Goal: Information Seeking & Learning: Learn about a topic

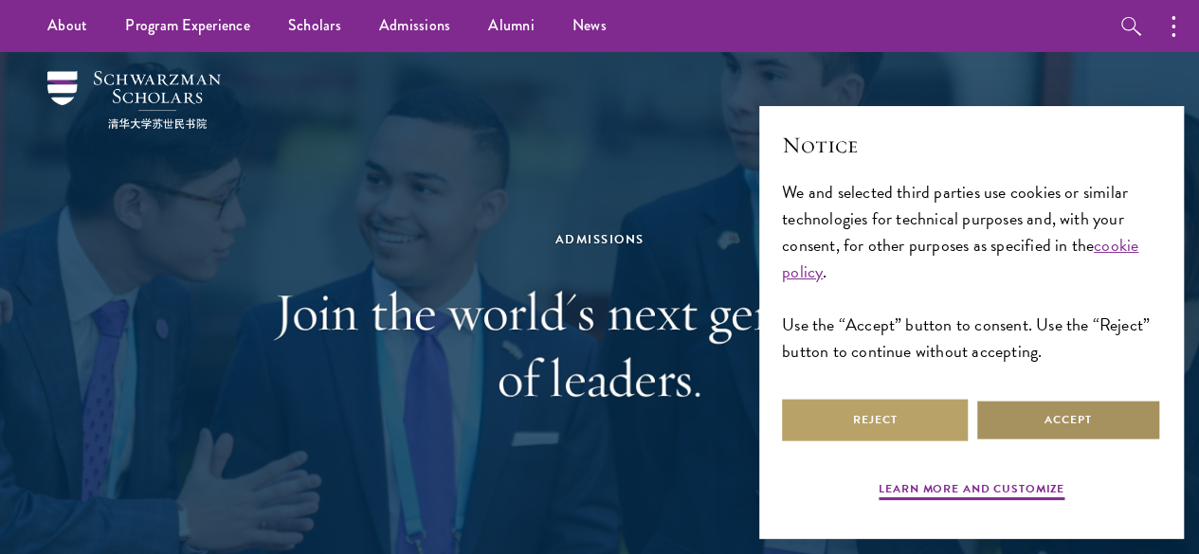
click at [1071, 414] on button "Accept" at bounding box center [1068, 420] width 186 height 43
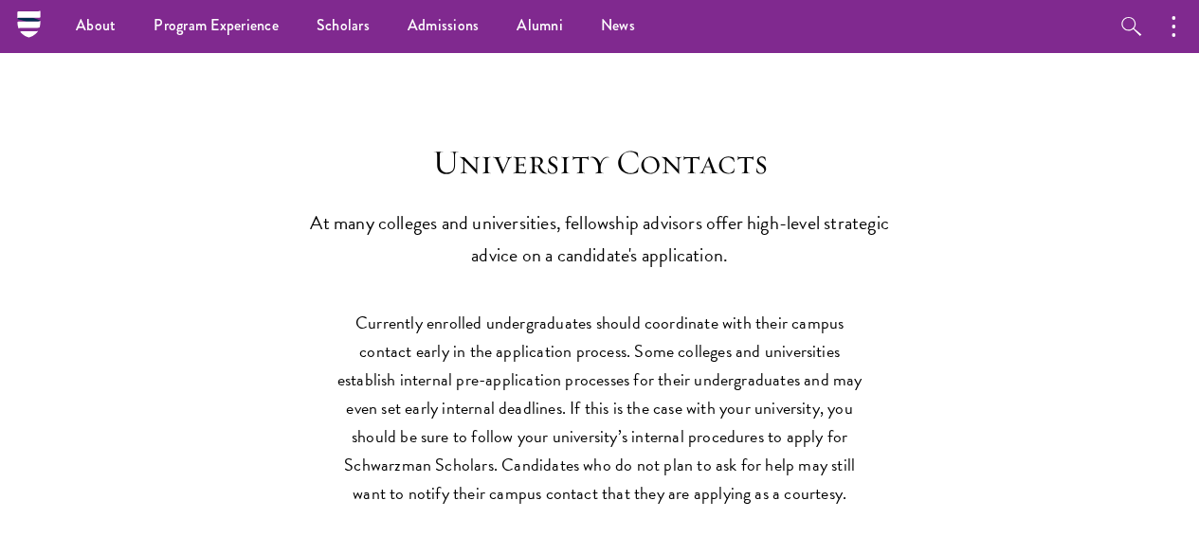
scroll to position [7747, 0]
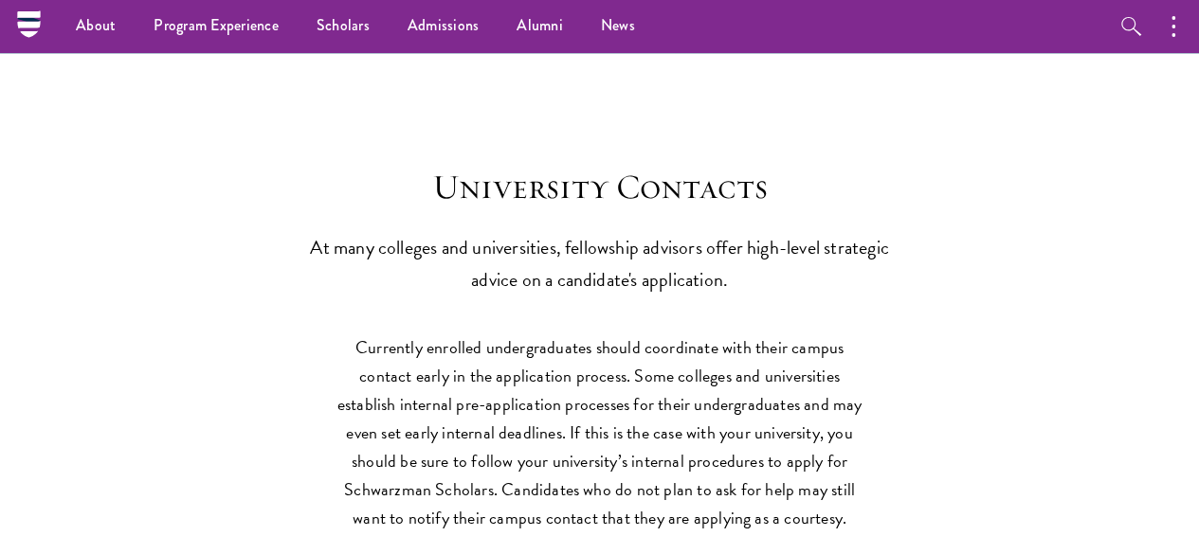
click at [352, 37] on link "Scholars" at bounding box center [343, 26] width 91 height 52
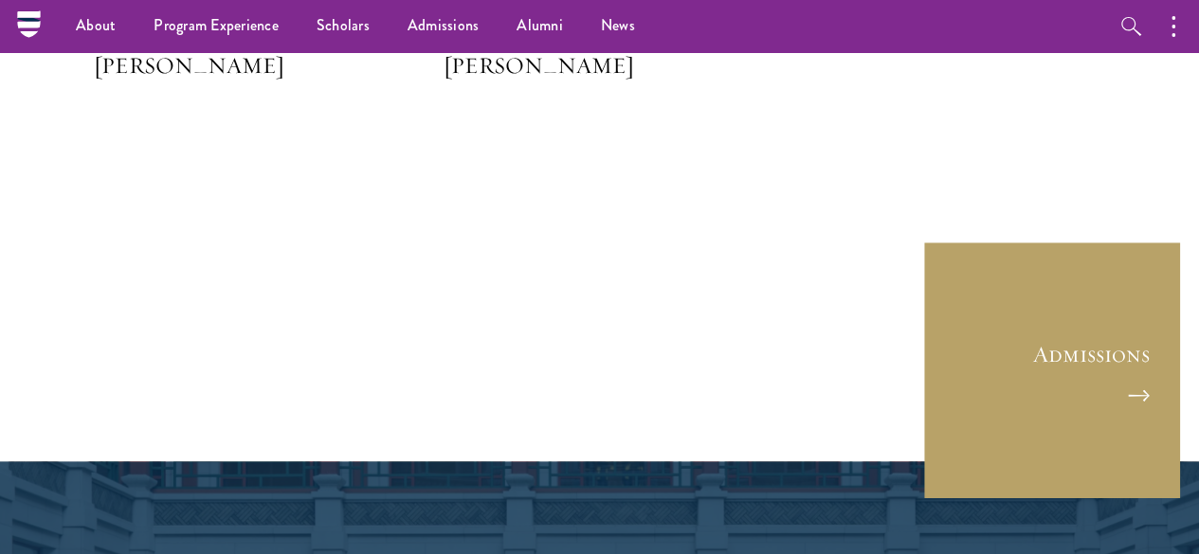
scroll to position [4853, 0]
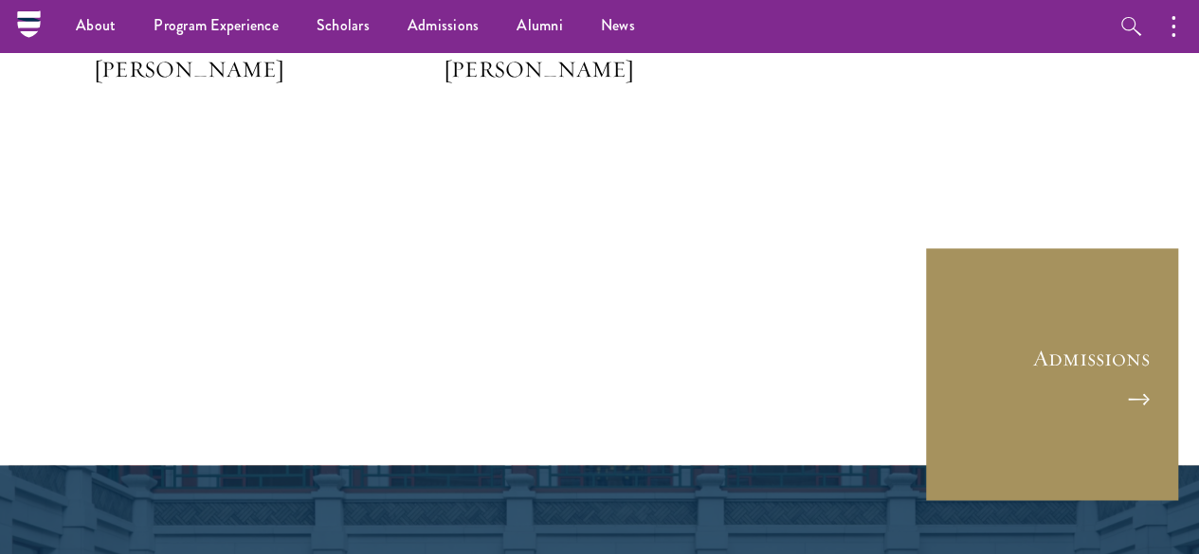
click at [1037, 284] on link "Admissions" at bounding box center [1052, 374] width 256 height 256
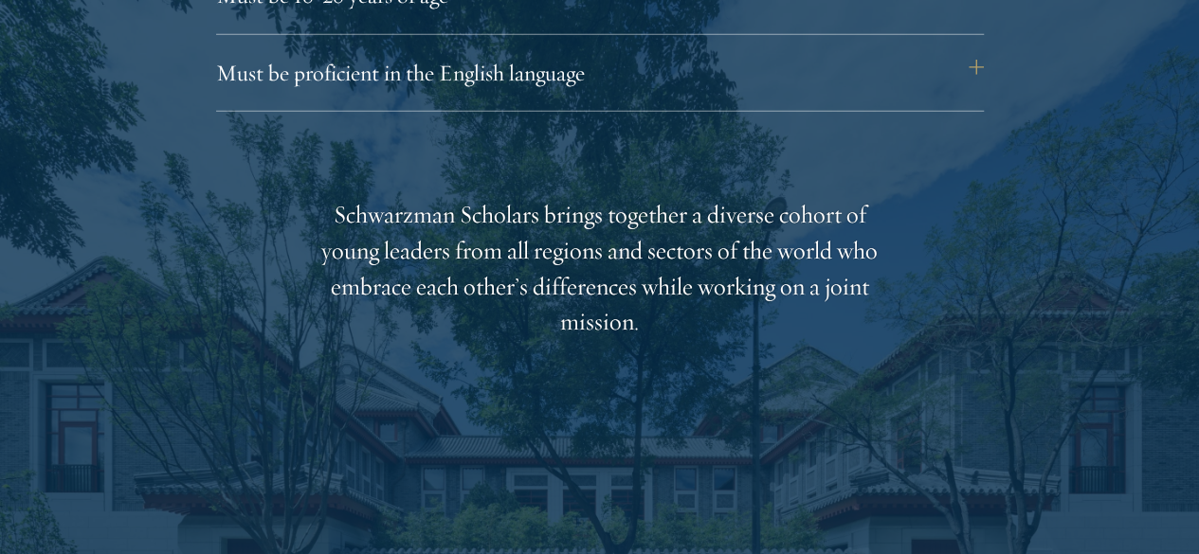
scroll to position [2881, 0]
